Goal: Use online tool/utility: Utilize a website feature to perform a specific function

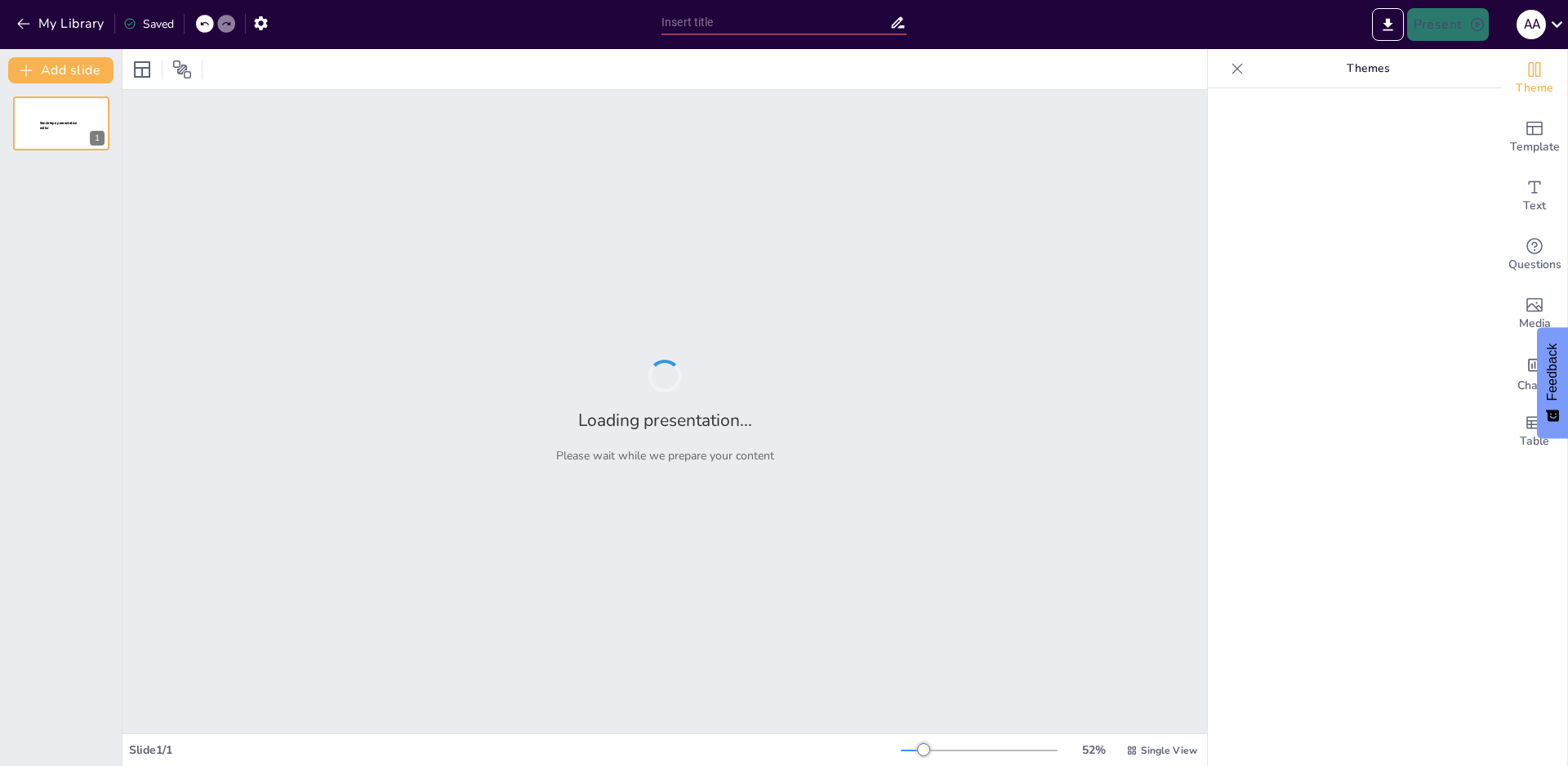
type input "Презентация инвестиционного маркетплейса IWM (International Wealth Market) – стр"
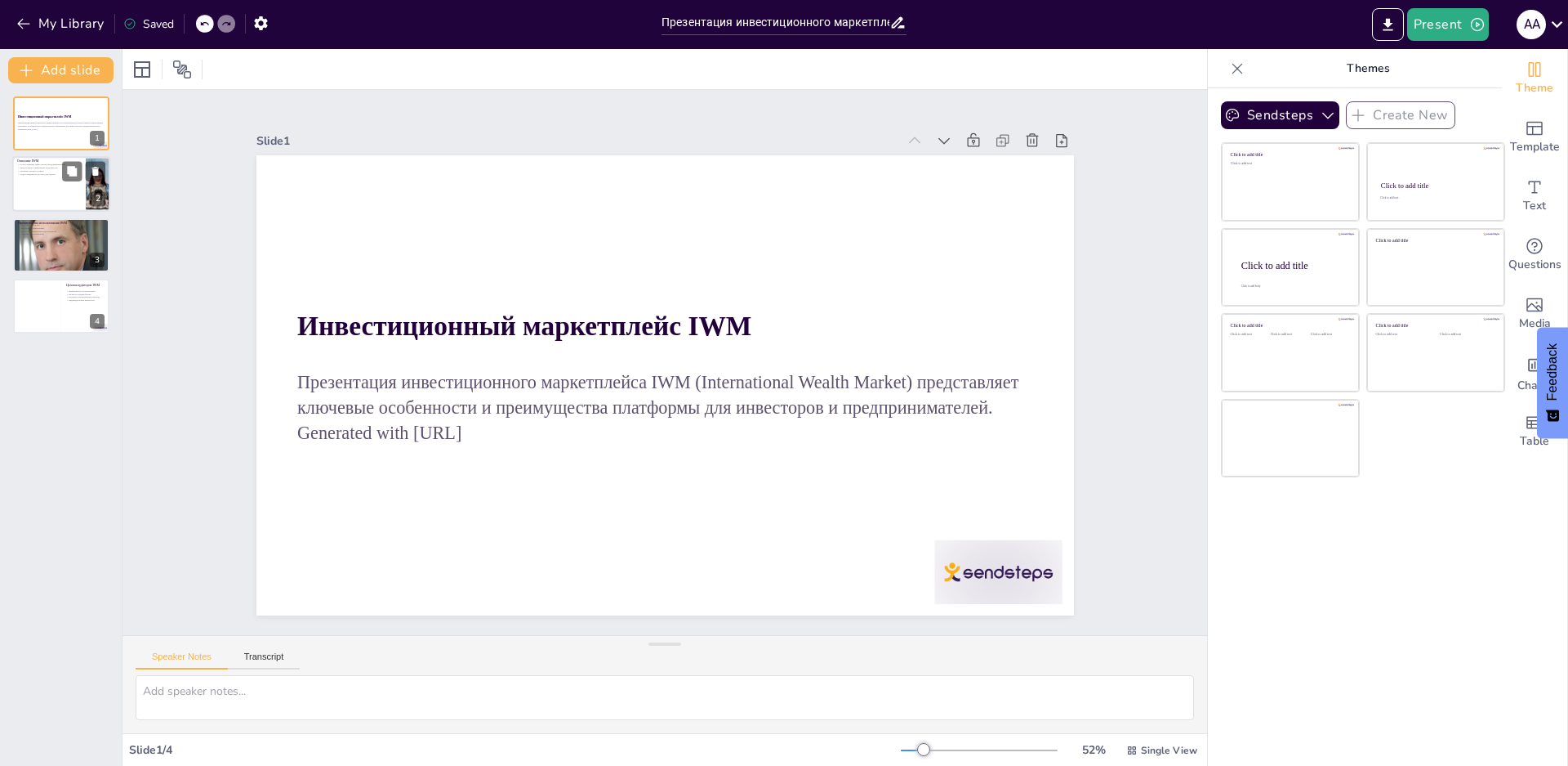
click at [41, 167] on p "предоставляет уникальные возможности" at bounding box center [49, 169] width 64 height 4
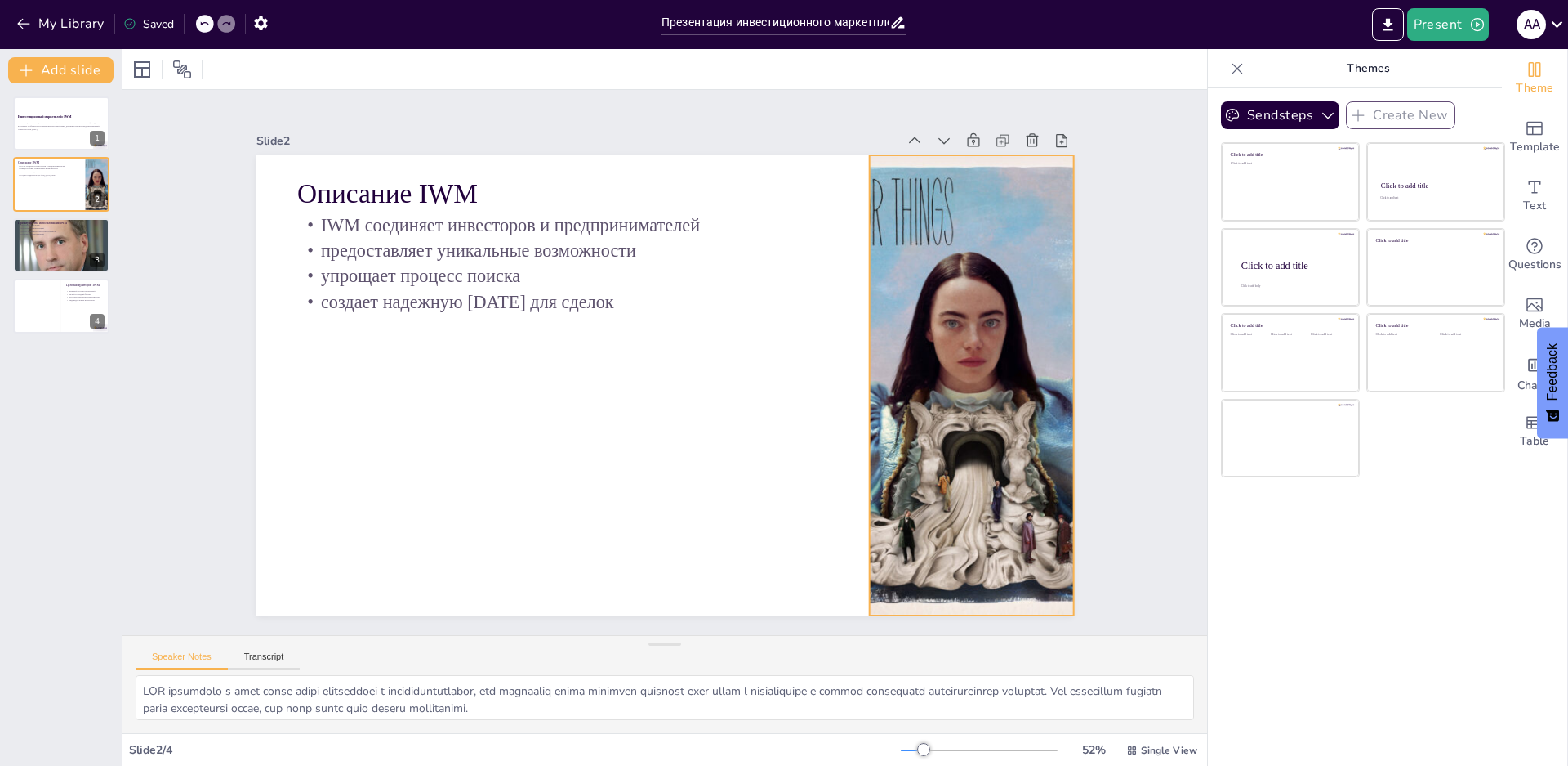
click at [1007, 416] on div at bounding box center [972, 385] width 306 height 460
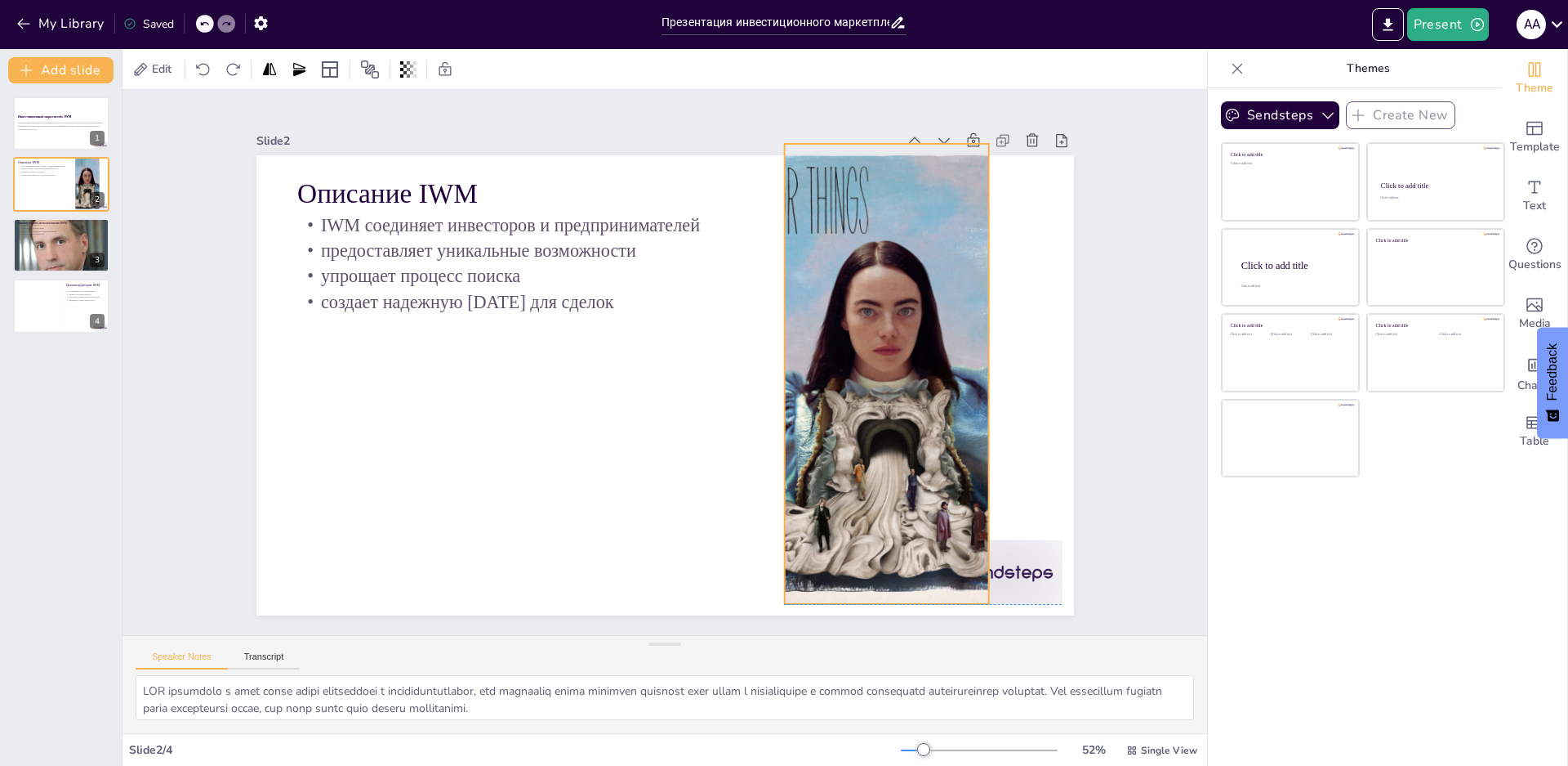
drag, startPoint x: 953, startPoint y: 476, endPoint x: 887, endPoint y: 443, distance: 73.8
click at [887, 443] on div at bounding box center [883, 397] width 353 height 489
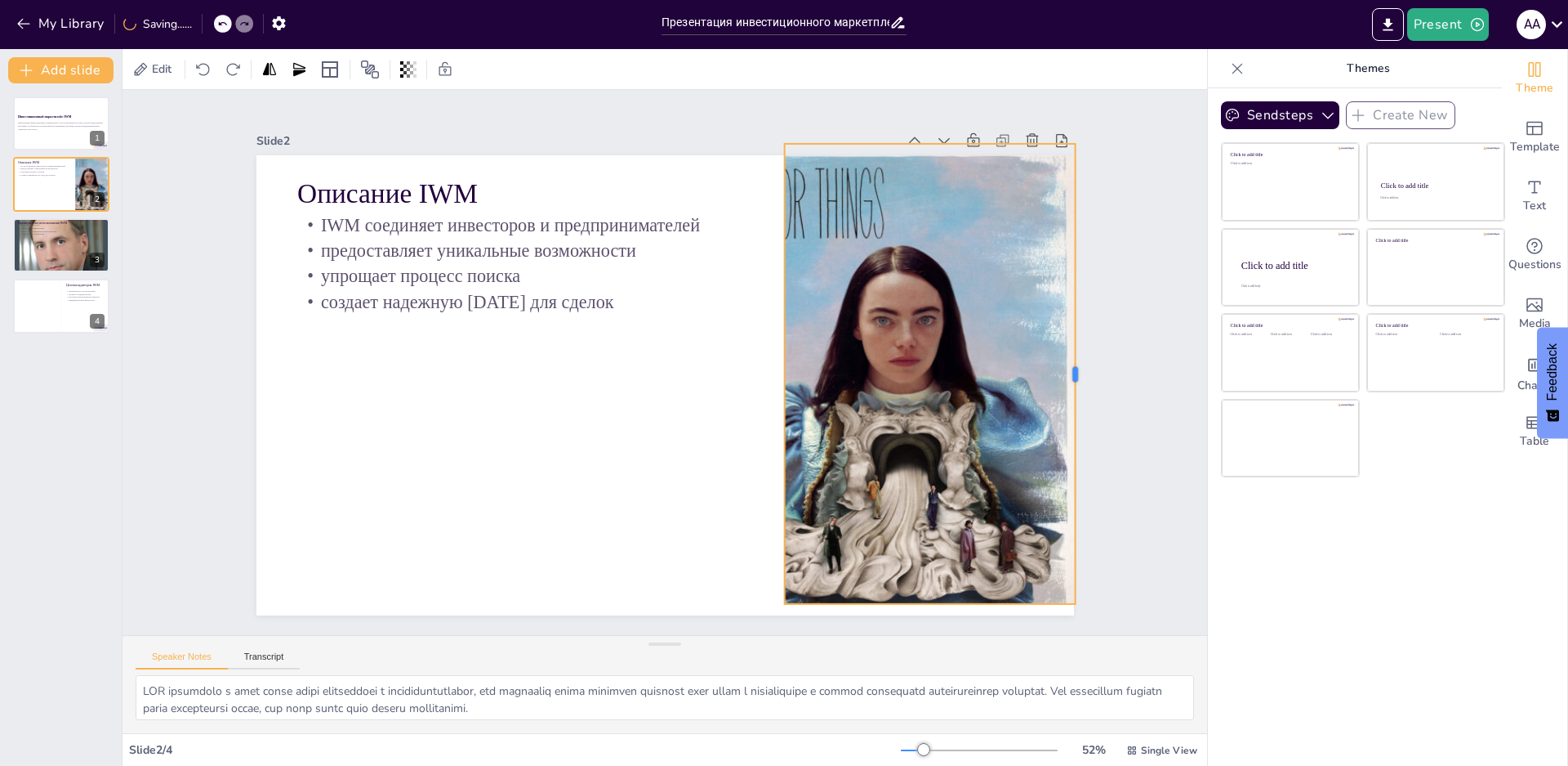
drag, startPoint x: 976, startPoint y: 364, endPoint x: 1062, endPoint y: 362, distance: 86.0
click at [1075, 362] on div at bounding box center [1082, 374] width 13 height 460
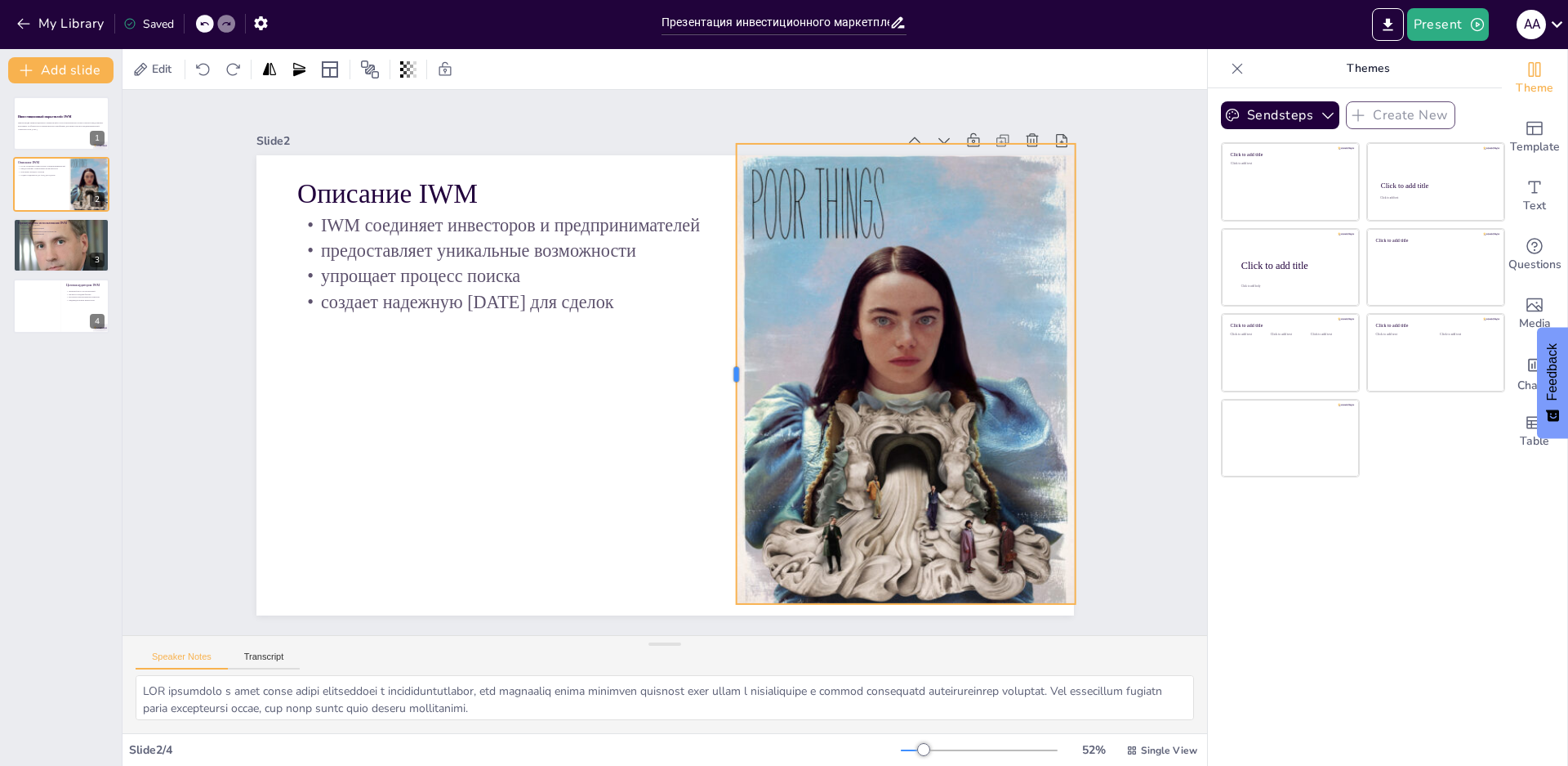
drag, startPoint x: 766, startPoint y: 369, endPoint x: 718, endPoint y: 361, distance: 48.7
click at [718, 361] on div at bounding box center [728, 380] width 61 height 459
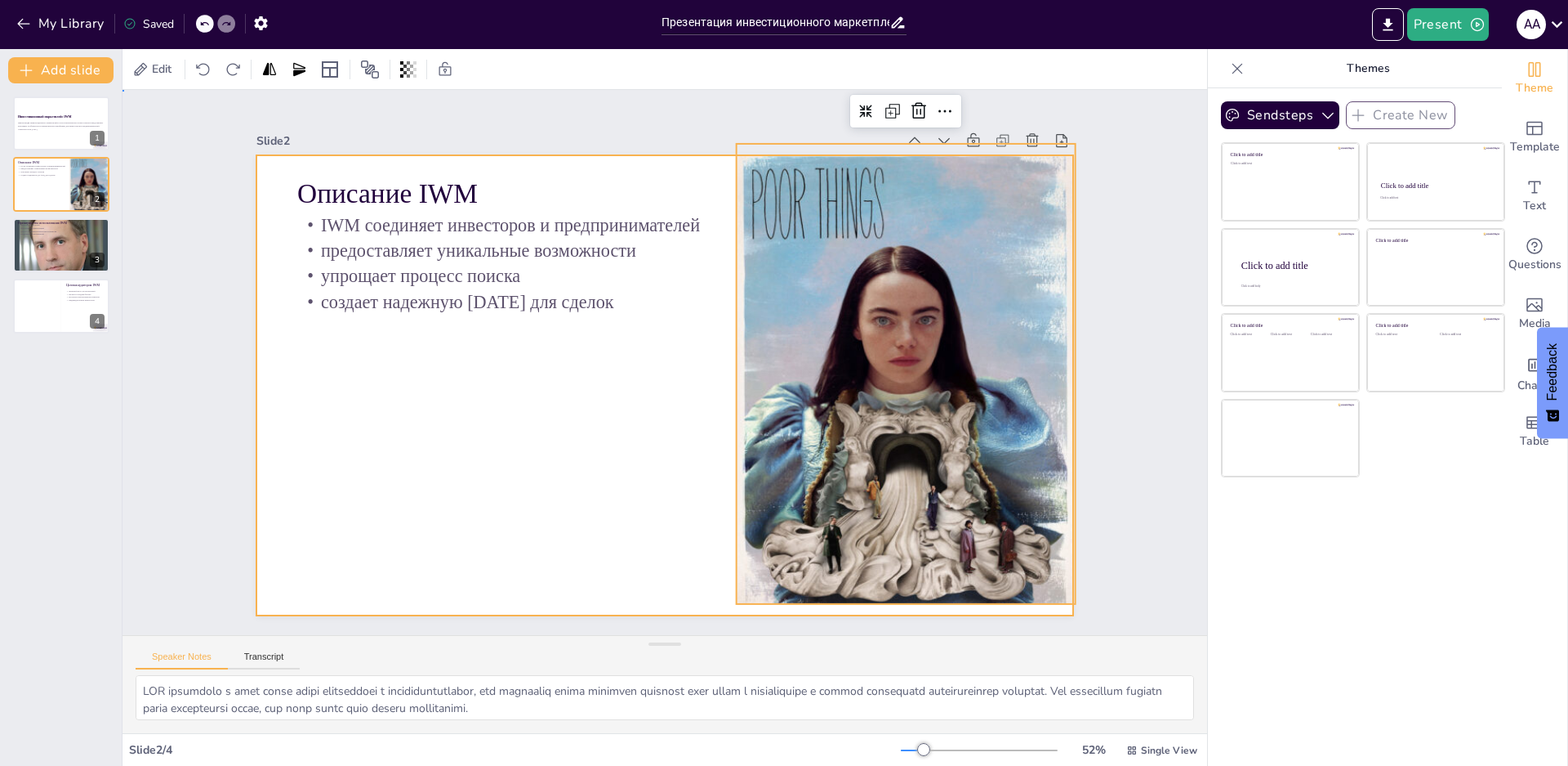
click at [563, 325] on div at bounding box center [665, 385] width 818 height 460
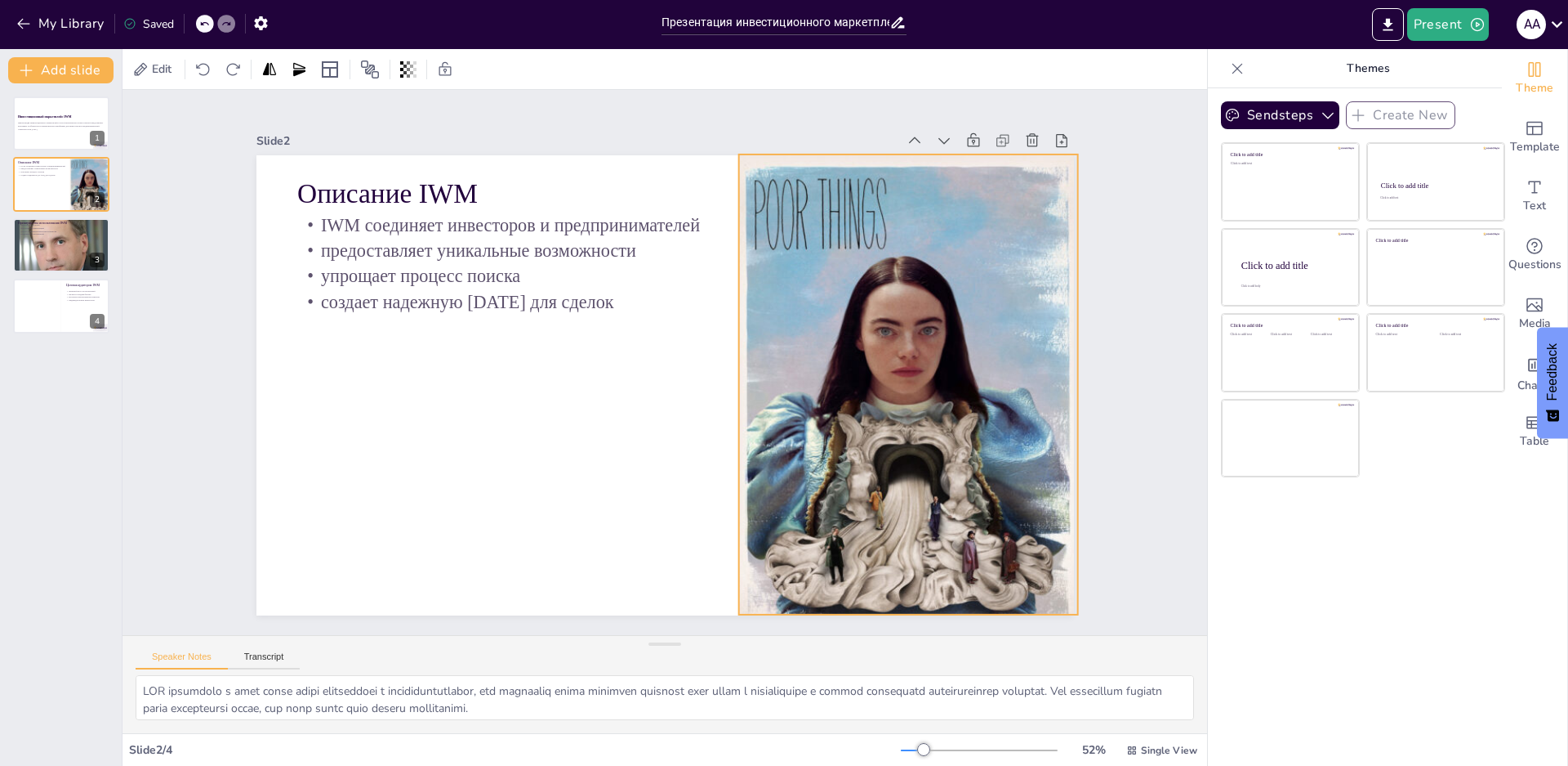
drag, startPoint x: 846, startPoint y: 304, endPoint x: 848, endPoint y: 314, distance: 10.2
click at [848, 320] on div at bounding box center [757, 589] width 590 height 539
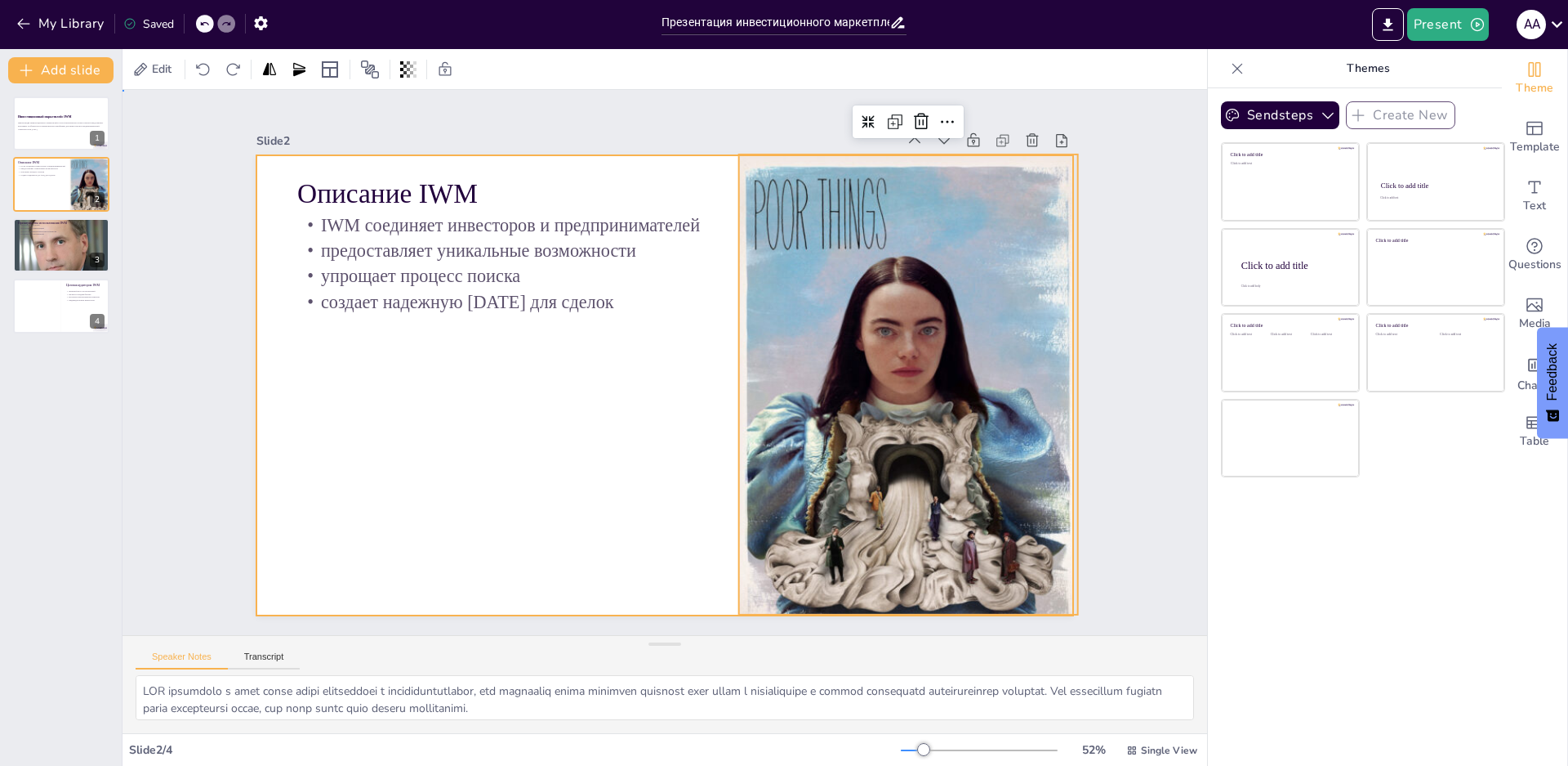
click at [654, 368] on div at bounding box center [659, 385] width 895 height 619
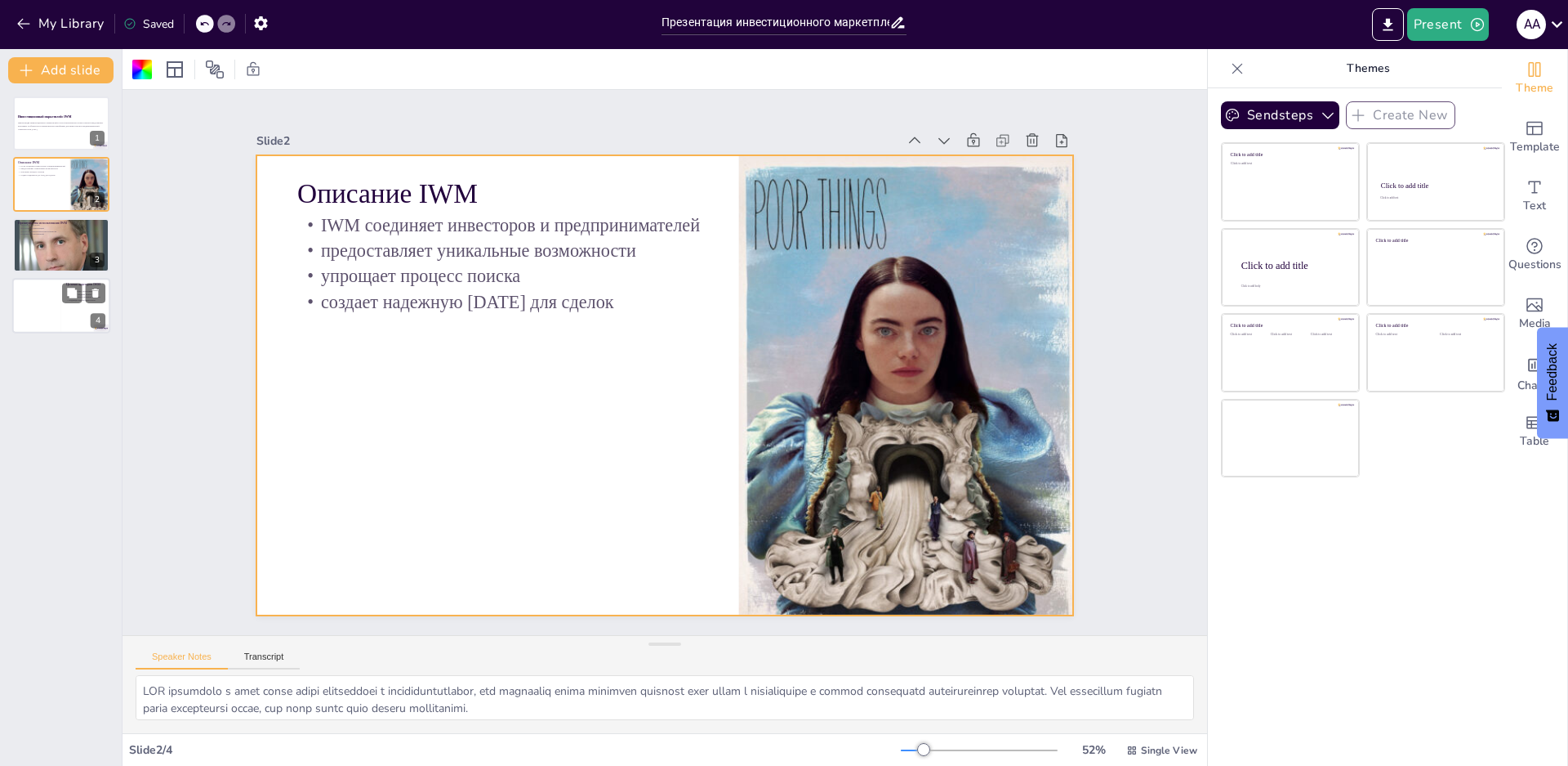
click at [33, 281] on div at bounding box center [37, 305] width 49 height 56
type textarea "Loremip dolorsita CON adipisci elitseddoeius tempor incididuntutl, etd magnaali…"
